Goal: Task Accomplishment & Management: Manage account settings

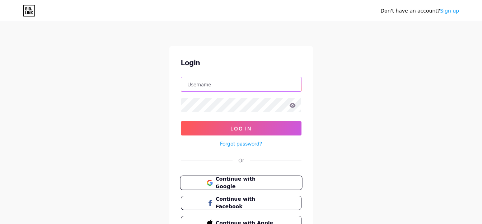
type input "[EMAIL_ADDRESS][DOMAIN_NAME]"
click at [224, 186] on span "Continue with Google" at bounding box center [245, 183] width 60 height 15
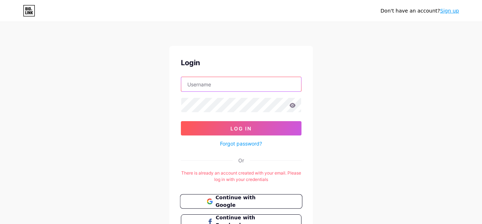
type input "[EMAIL_ADDRESS][DOMAIN_NAME]"
click at [246, 202] on span "Continue with Google" at bounding box center [245, 201] width 60 height 15
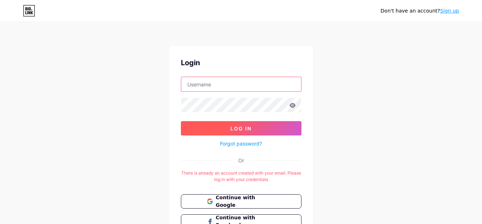
type input "[EMAIL_ADDRESS][DOMAIN_NAME]"
click at [264, 122] on button "Log In" at bounding box center [241, 128] width 121 height 14
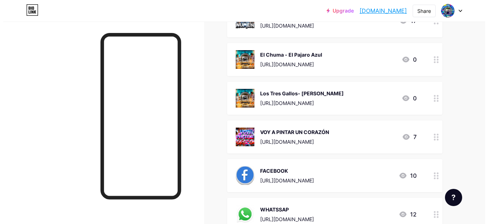
scroll to position [215, 0]
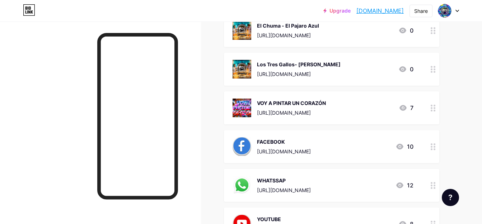
click at [432, 148] on icon at bounding box center [433, 147] width 5 height 7
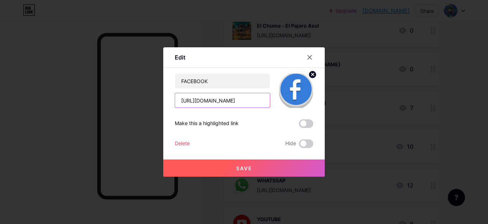
click at [262, 101] on input "[URL][DOMAIN_NAME]" at bounding box center [222, 100] width 95 height 14
click at [249, 102] on input "[URL][DOMAIN_NAME]" at bounding box center [222, 100] width 95 height 14
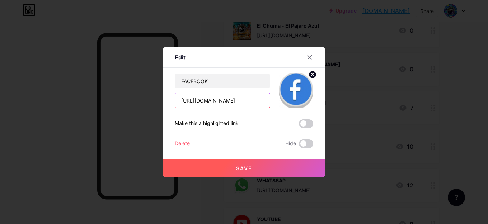
paste input "Oficial"
type input "[URL][DOMAIN_NAME]"
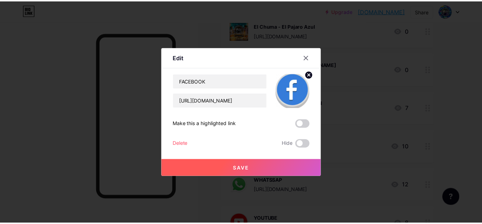
scroll to position [0, 0]
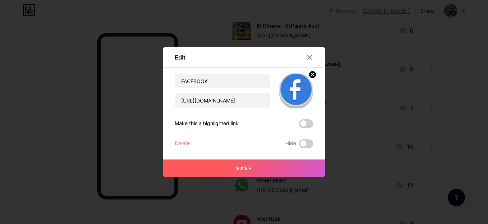
click at [241, 166] on span "Save" at bounding box center [244, 169] width 16 height 6
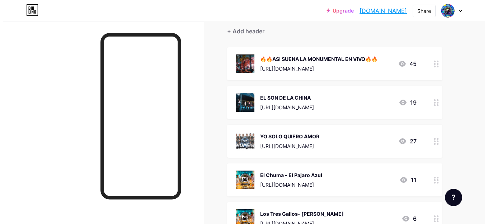
scroll to position [19, 0]
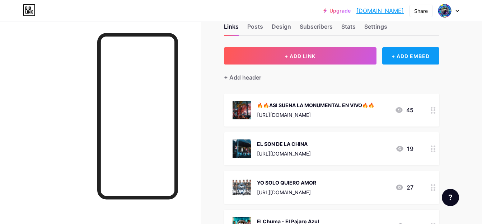
click at [424, 58] on div "+ ADD EMBED" at bounding box center [410, 55] width 57 height 17
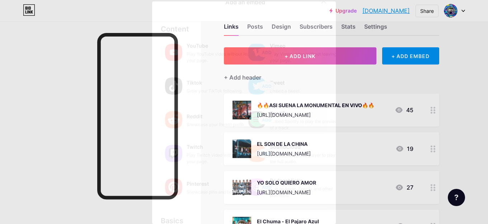
scroll to position [0, 0]
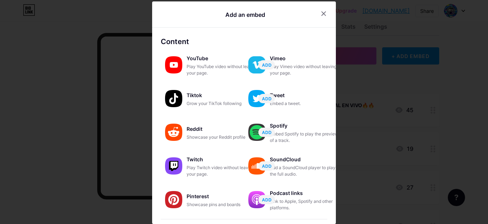
click at [317, 16] on div at bounding box center [332, 13] width 30 height 13
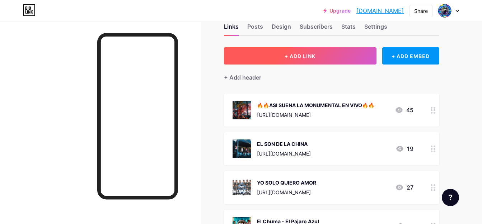
click at [314, 60] on button "+ ADD LINK" at bounding box center [300, 55] width 153 height 17
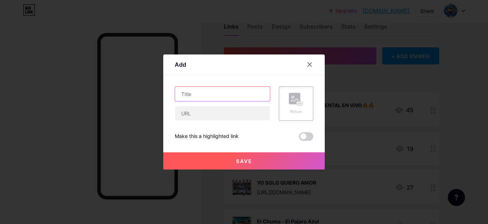
click at [206, 93] on input "text" at bounding box center [222, 94] width 95 height 14
paste input "[URL][DOMAIN_NAME]"
type input "[URL][DOMAIN_NAME]"
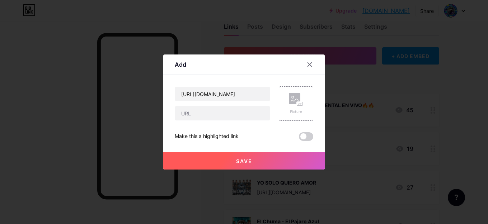
click at [235, 123] on div "[URL][DOMAIN_NAME] Picture Make this a highlighted link Save" at bounding box center [244, 114] width 139 height 55
click at [215, 111] on input "text" at bounding box center [222, 113] width 95 height 14
paste input "[URL][DOMAIN_NAME]"
type input "[URL][DOMAIN_NAME]"
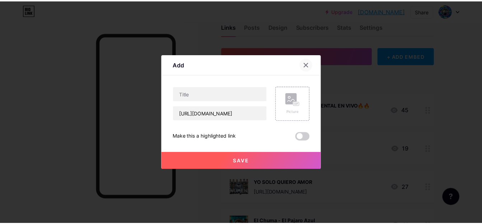
scroll to position [0, 0]
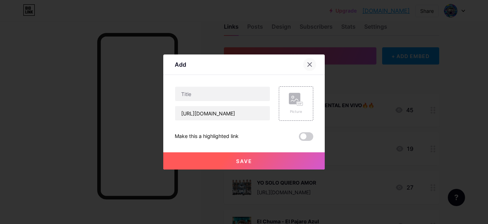
click at [314, 63] on div at bounding box center [309, 64] width 13 height 13
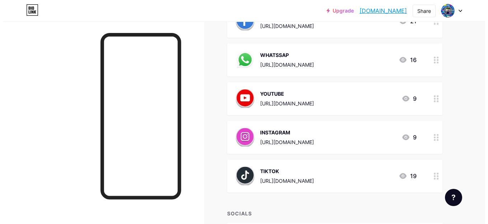
scroll to position [343, 0]
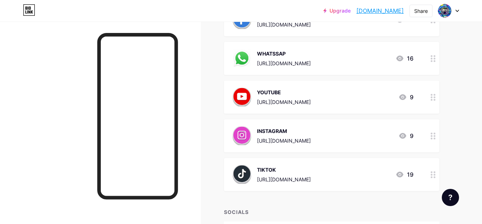
click at [434, 93] on div at bounding box center [433, 97] width 12 height 33
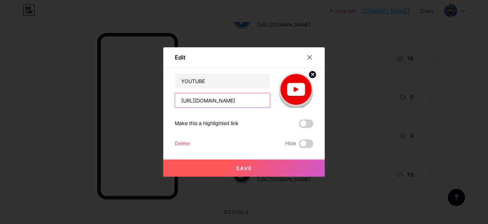
click at [250, 98] on input "[URL][DOMAIN_NAME]" at bounding box center [222, 100] width 95 height 14
click at [240, 102] on input "[URL][DOMAIN_NAME]" at bounding box center [222, 100] width 95 height 14
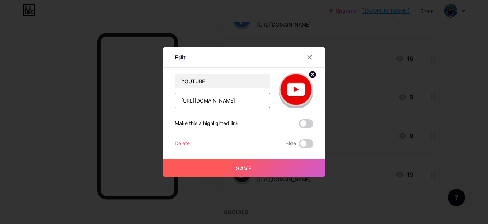
drag, startPoint x: 208, startPoint y: 101, endPoint x: 337, endPoint y: 108, distance: 129.1
click at [337, 108] on div "Edit Content YouTube Play YouTube video without leaving your page. ADD Vimeo Pl…" at bounding box center [244, 112] width 488 height 224
click at [243, 104] on input "[URL][DOMAIN_NAME]" at bounding box center [222, 100] width 95 height 14
drag, startPoint x: 264, startPoint y: 102, endPoint x: 115, endPoint y: 112, distance: 150.1
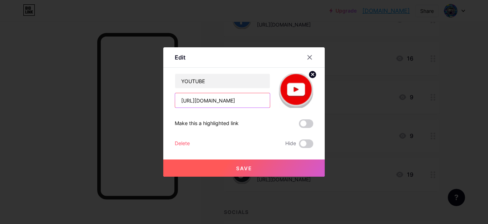
click at [115, 112] on div "Edit Content YouTube Play YouTube video without leaving your page. ADD Vimeo Pl…" at bounding box center [244, 112] width 488 height 224
paste input "mental"
type input "[URL][DOMAIN_NAME]"
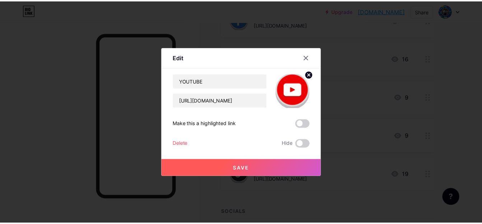
scroll to position [0, 0]
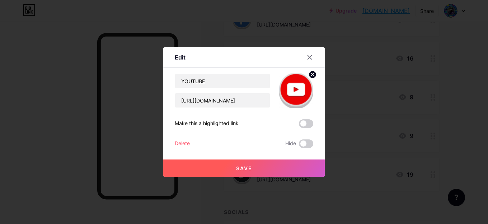
click at [239, 168] on span "Save" at bounding box center [244, 169] width 16 height 6
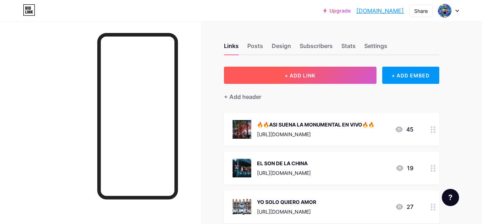
click at [321, 80] on button "+ ADD LINK" at bounding box center [300, 75] width 153 height 17
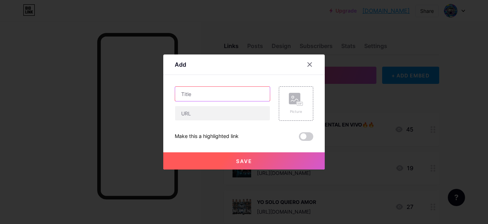
click at [212, 97] on input "text" at bounding box center [222, 94] width 95 height 14
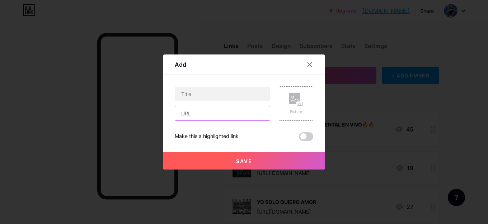
click at [205, 115] on input "text" at bounding box center [222, 113] width 95 height 14
paste input "[URL][DOMAIN_NAME]"
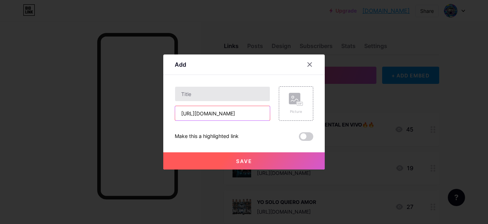
type input "[URL][DOMAIN_NAME]"
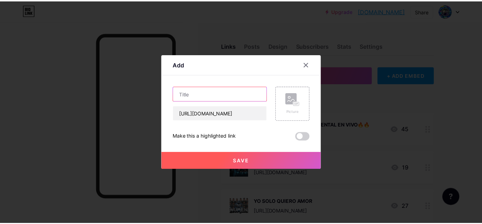
scroll to position [0, 0]
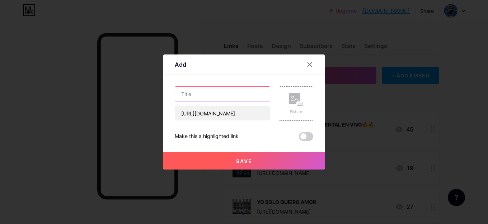
click at [208, 94] on input "text" at bounding box center [222, 94] width 95 height 14
type input "DE BOCA EN BOCA"
click at [291, 108] on div "Picture" at bounding box center [296, 104] width 14 height 22
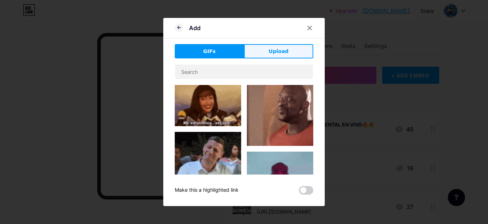
click at [273, 50] on span "Upload" at bounding box center [279, 52] width 20 height 8
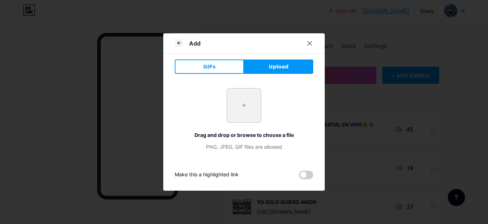
click at [250, 101] on input "file" at bounding box center [244, 106] width 34 height 34
type input "C:\fakepath\playa-perfil-(2)---copiag.png"
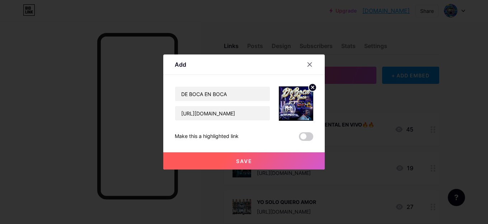
click at [283, 163] on button "Save" at bounding box center [244, 161] width 162 height 17
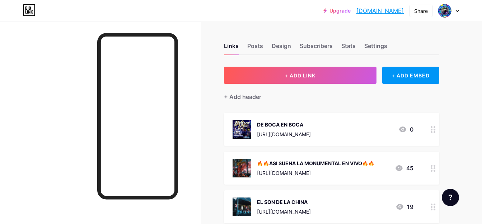
drag, startPoint x: 319, startPoint y: 133, endPoint x: 319, endPoint y: 189, distance: 55.3
click at [433, 126] on icon at bounding box center [433, 129] width 5 height 7
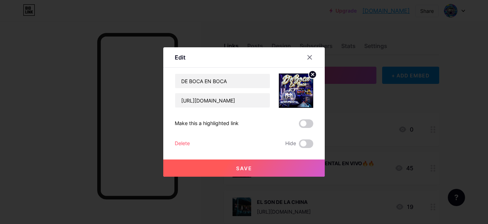
click at [308, 57] on icon at bounding box center [310, 58] width 6 height 6
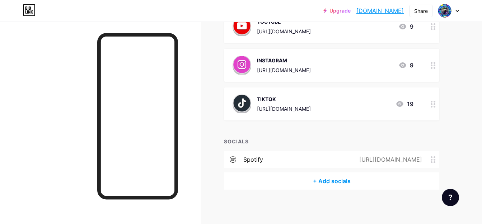
scroll to position [453, 0]
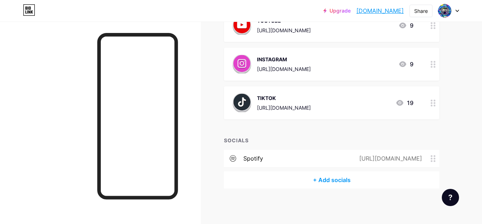
click at [348, 159] on div "[URL][DOMAIN_NAME]" at bounding box center [389, 158] width 83 height 9
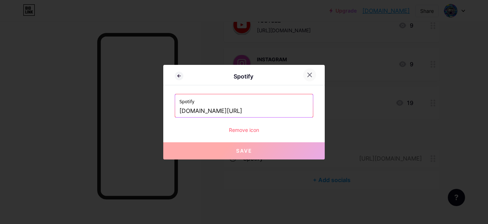
click at [308, 79] on div at bounding box center [309, 75] width 13 height 13
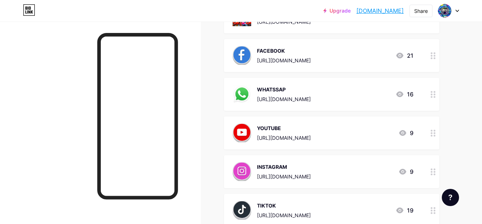
scroll to position [310, 0]
